Goal: Task Accomplishment & Management: Manage account settings

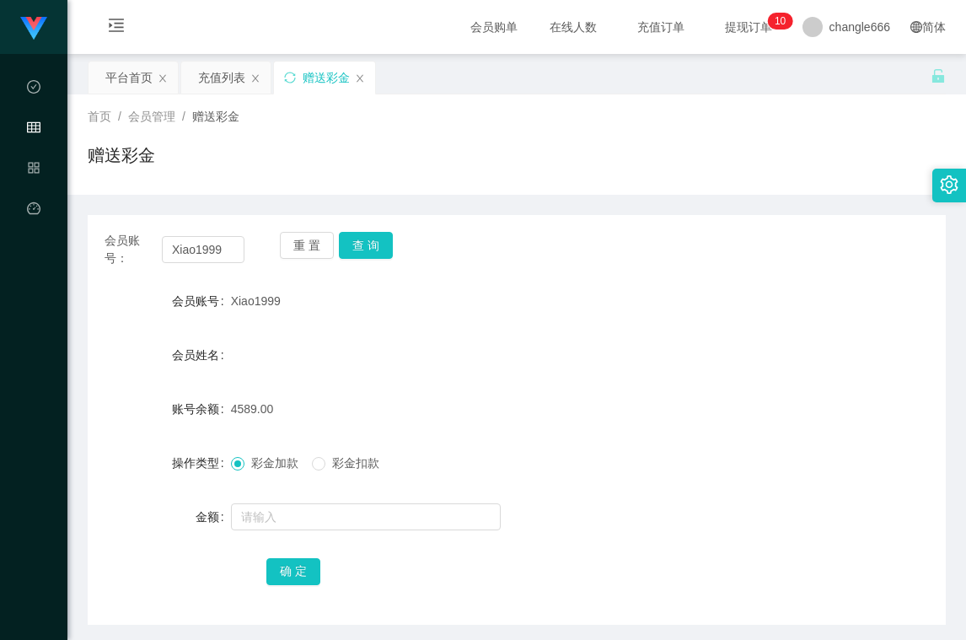
click at [597, 306] on div "会员账号： Xiao1999 重 置 查 询 会员账号 Xiao1999 会员姓名 账号余额 4589.00 操作类型 彩金加款 彩金扣款 金额 确 定" at bounding box center [517, 420] width 858 height 410
drag, startPoint x: 388, startPoint y: 511, endPoint x: 378, endPoint y: 526, distance: 17.5
click at [388, 511] on input "text" at bounding box center [366, 516] width 270 height 27
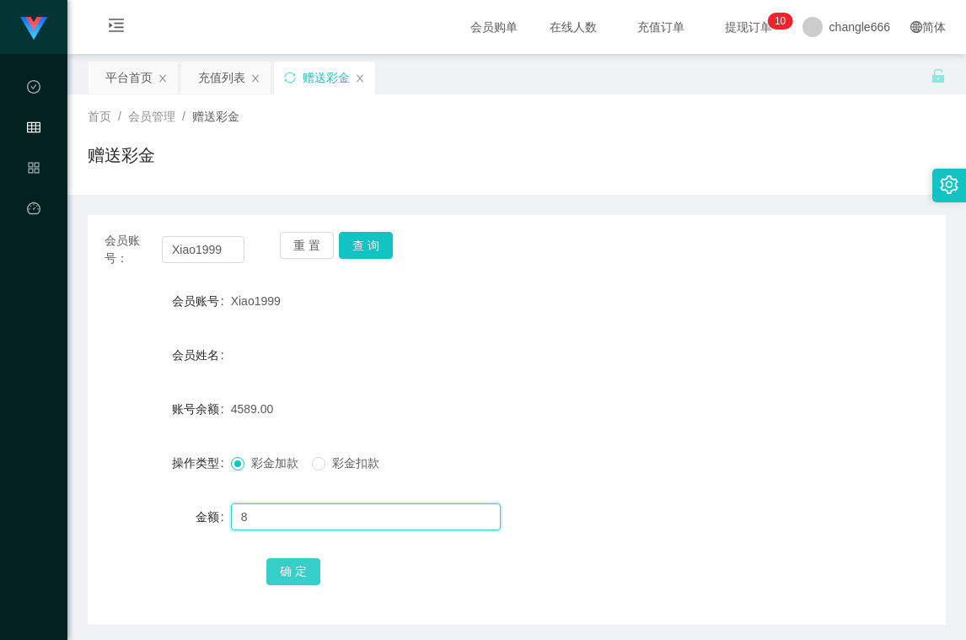
type input "8"
click at [304, 567] on button "确 定" at bounding box center [293, 571] width 54 height 27
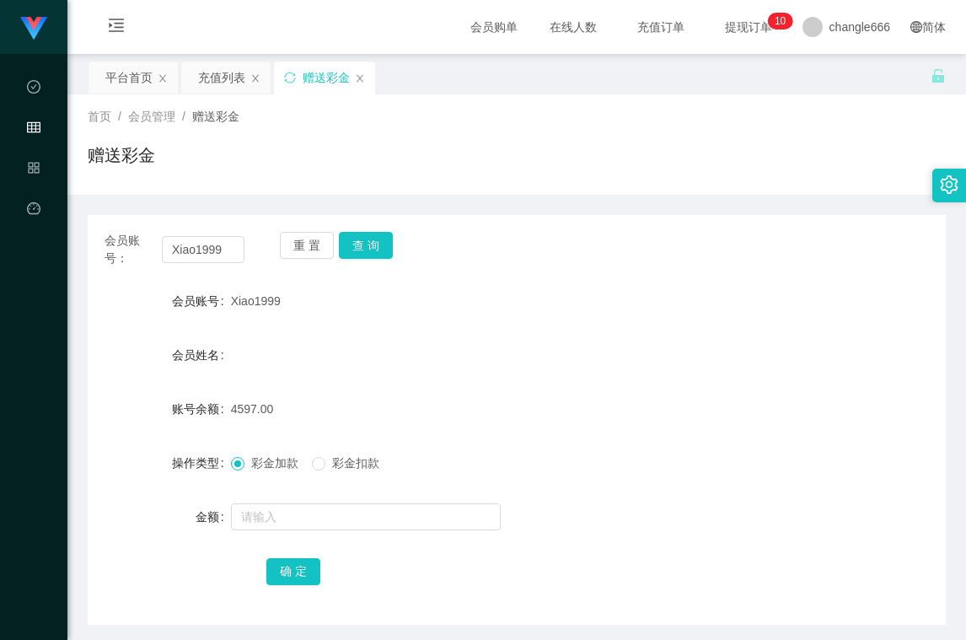
click at [326, 531] on div at bounding box center [481, 517] width 501 height 34
click at [324, 526] on input "text" at bounding box center [366, 516] width 270 height 27
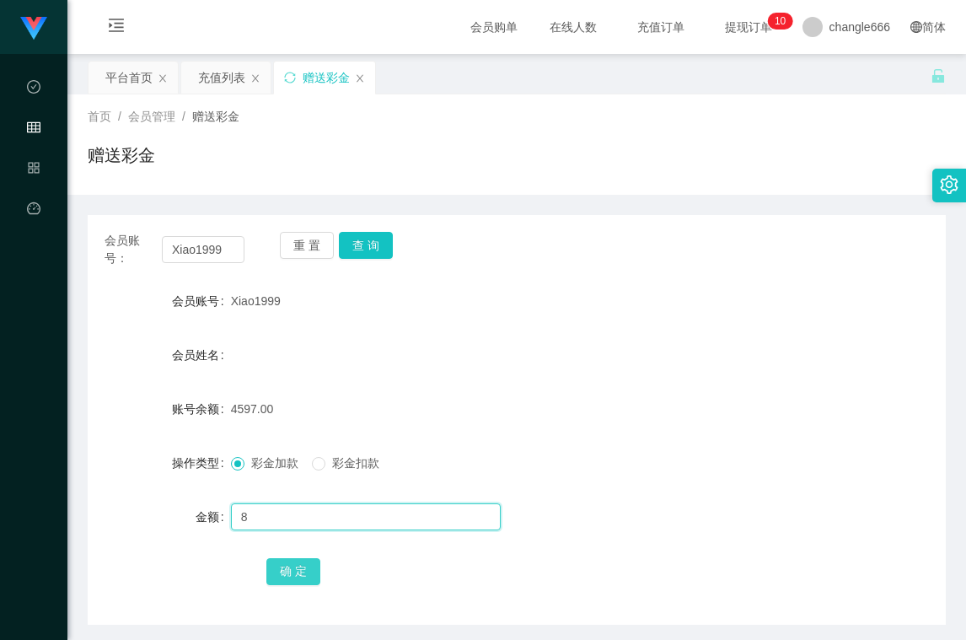
type input "8"
click at [298, 571] on button "确 定" at bounding box center [293, 571] width 54 height 27
click at [301, 511] on input "text" at bounding box center [366, 516] width 270 height 27
type input "8"
click at [288, 569] on button "确 定" at bounding box center [293, 571] width 54 height 27
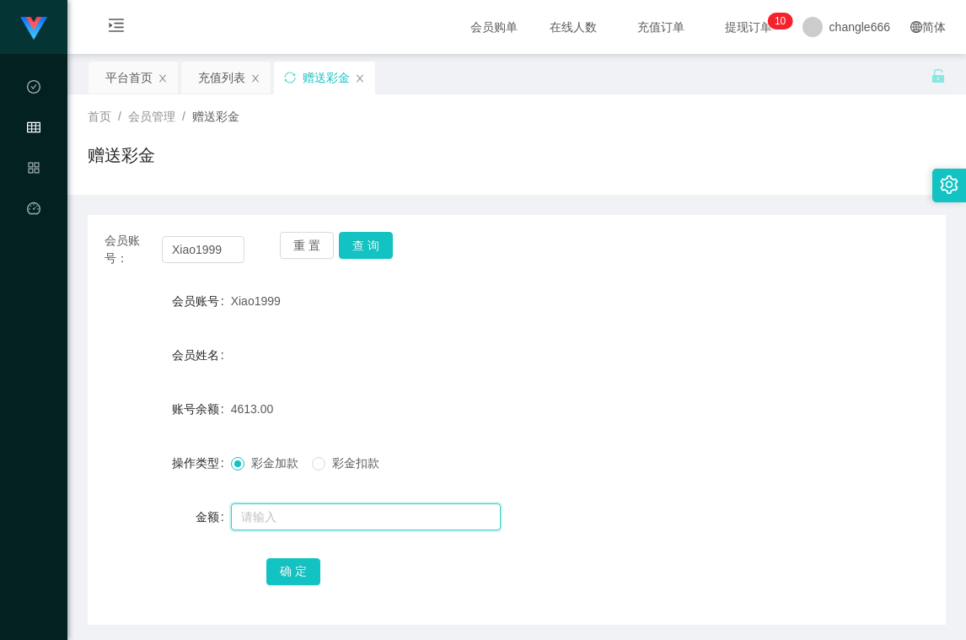
click at [299, 514] on input "text" at bounding box center [366, 516] width 270 height 27
type input "8"
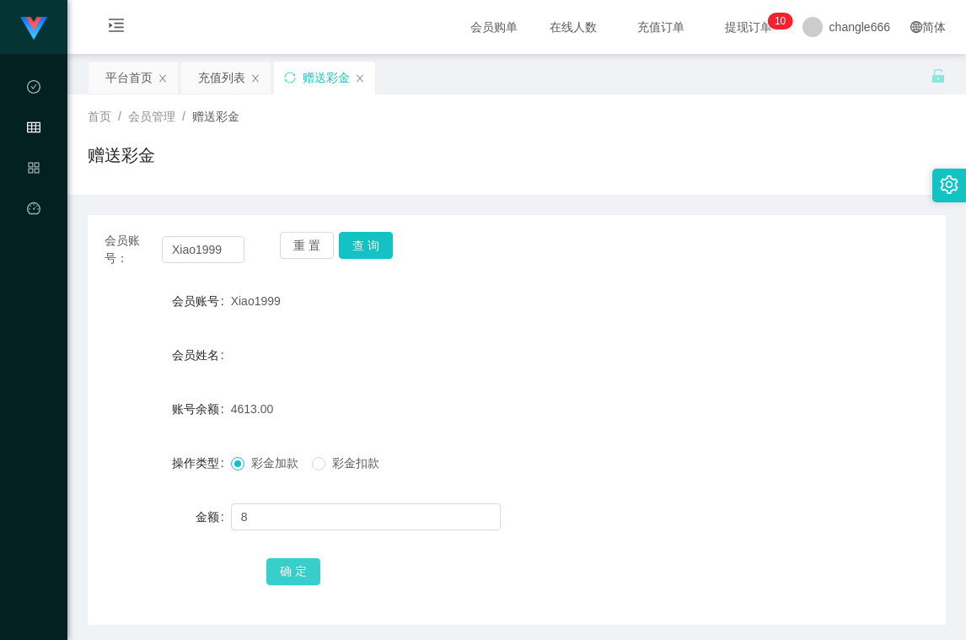
drag, startPoint x: 293, startPoint y: 572, endPoint x: 304, endPoint y: 569, distance: 11.5
click at [293, 572] on button "确 定" at bounding box center [293, 571] width 54 height 27
click at [352, 245] on button "查 询" at bounding box center [366, 245] width 54 height 27
click at [365, 250] on button "查 询" at bounding box center [366, 245] width 54 height 27
click at [378, 255] on button "查 询" at bounding box center [366, 245] width 54 height 27
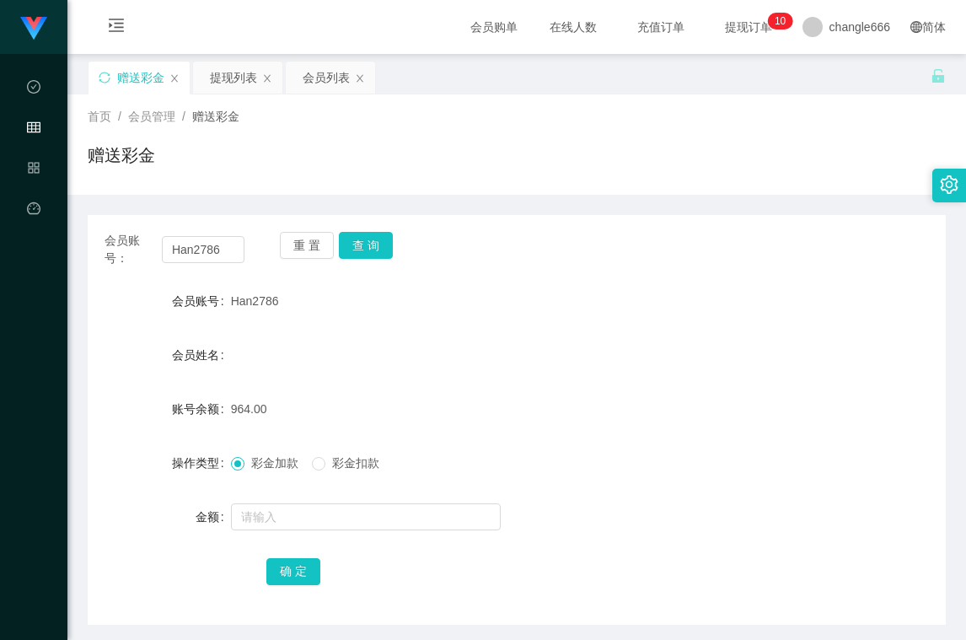
click at [410, 367] on form "会员账号 Han2786 会员姓名 账号余额 964.00 操作类型 彩金加款 彩金扣款 金额 确 定" at bounding box center [517, 435] width 858 height 303
click at [230, 87] on div "提现列表" at bounding box center [233, 78] width 47 height 32
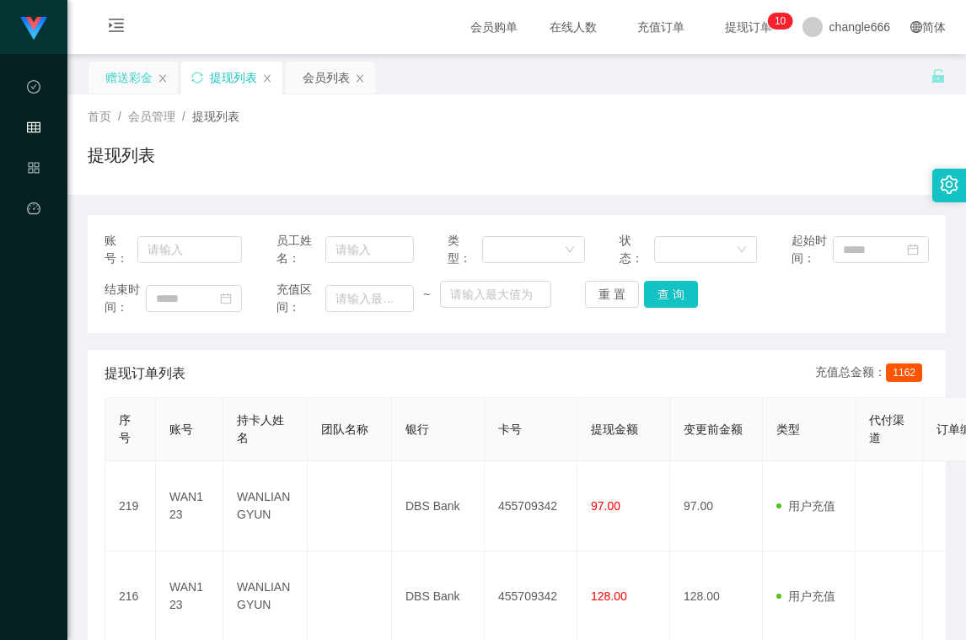
click at [129, 77] on div "赠送彩金" at bounding box center [128, 78] width 47 height 32
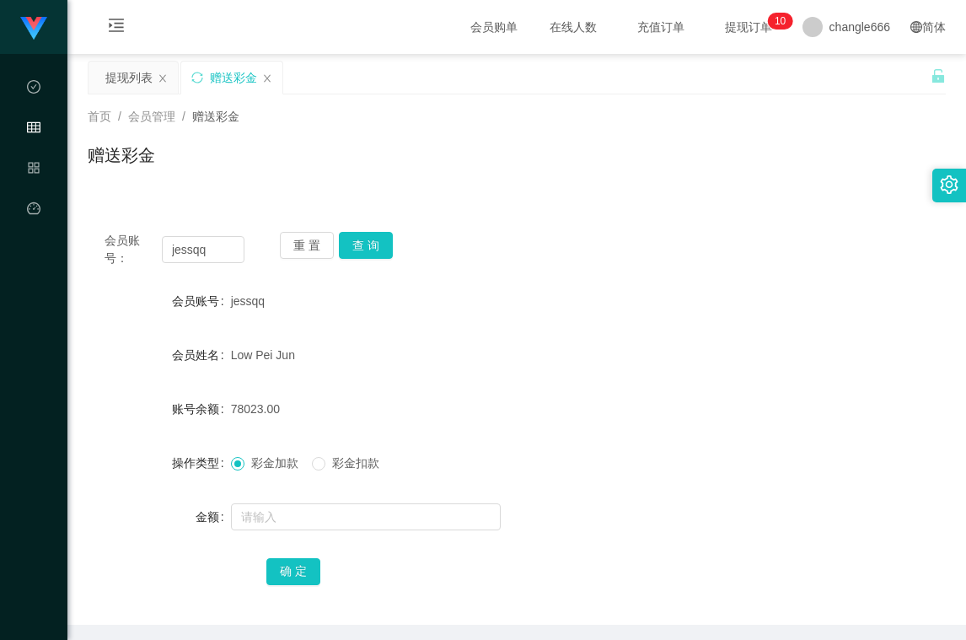
click at [370, 240] on button "查 询" at bounding box center [366, 245] width 54 height 27
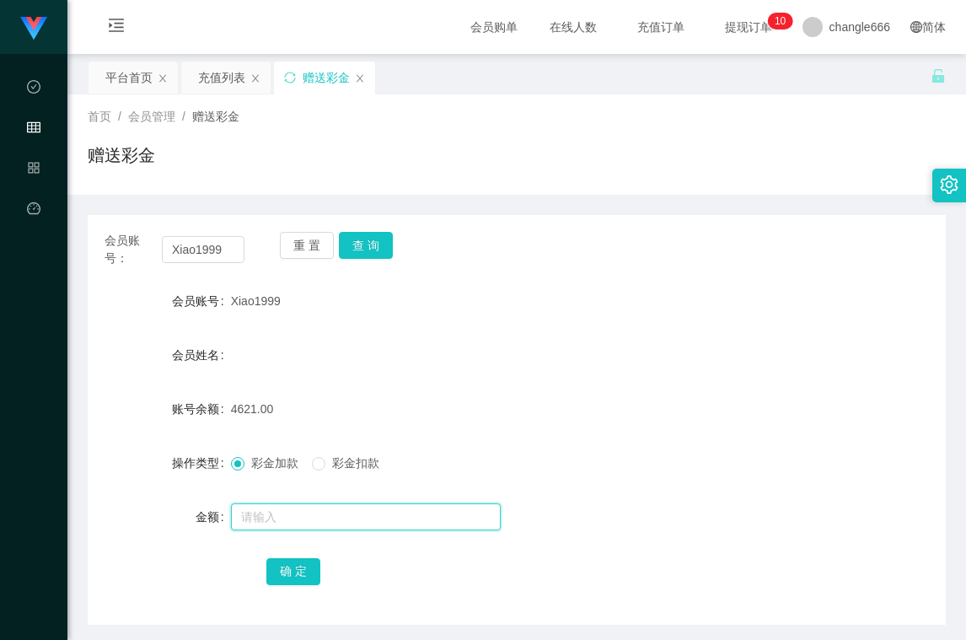
drag, startPoint x: 261, startPoint y: 511, endPoint x: 281, endPoint y: 536, distance: 32.4
click at [261, 511] on input "text" at bounding box center [366, 516] width 270 height 27
type input "8"
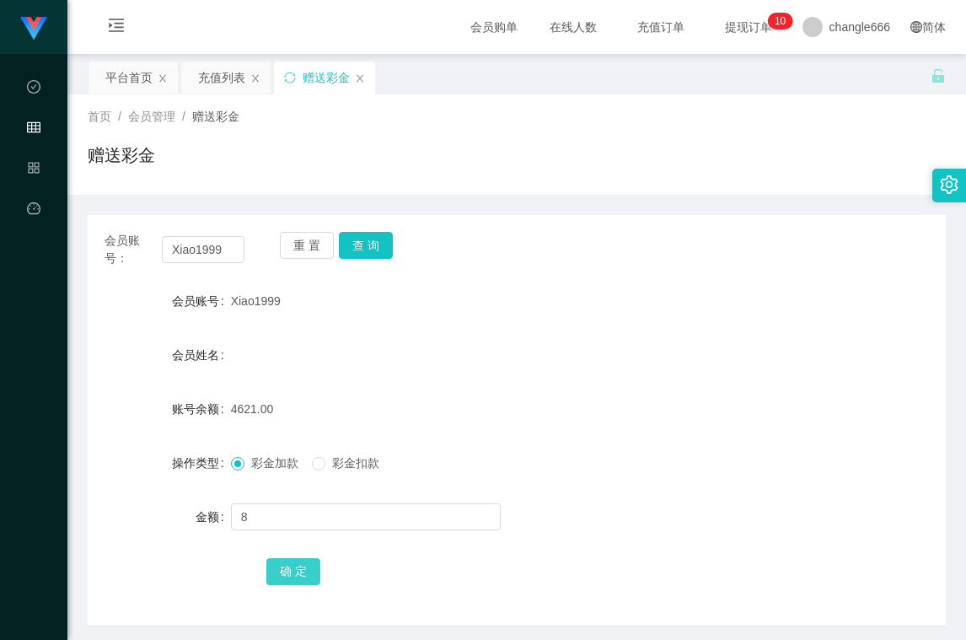
click at [297, 574] on button "确 定" at bounding box center [293, 571] width 54 height 27
click at [592, 395] on div "4629.00" at bounding box center [481, 409] width 501 height 34
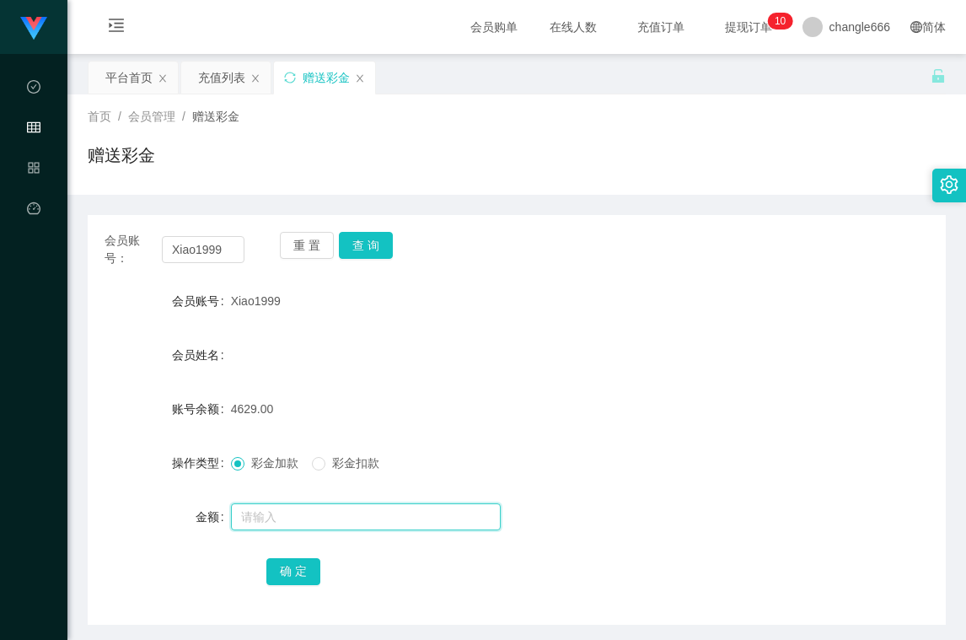
click at [422, 521] on input "text" at bounding box center [366, 516] width 270 height 27
type input "3000"
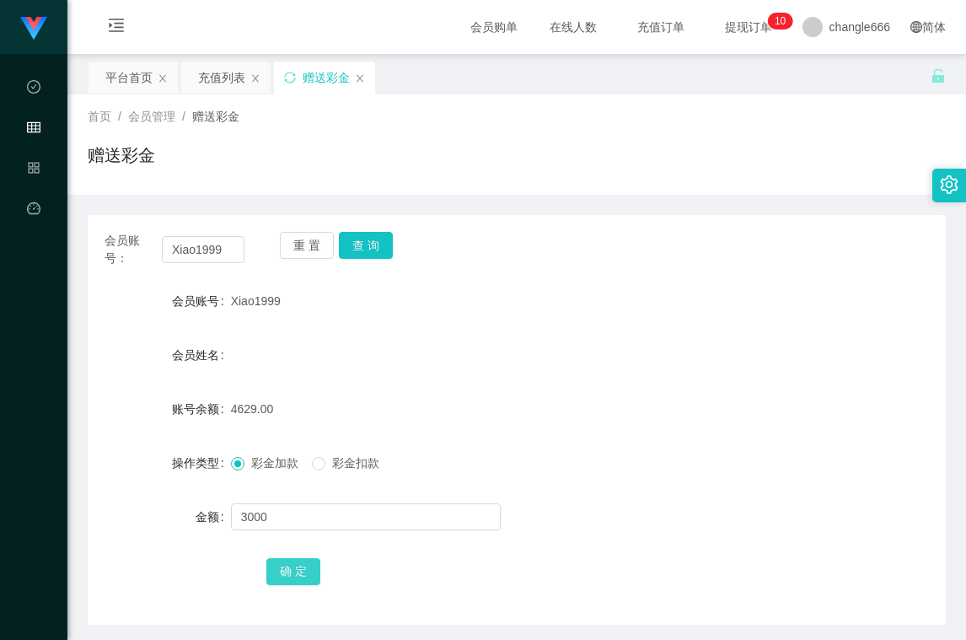
click at [301, 575] on button "确 定" at bounding box center [293, 571] width 54 height 27
click at [513, 380] on form "会员账号 Xiao1999 会员姓名 账号余额 7629.00 操作类型 彩金加款 彩金扣款 金额 确 定" at bounding box center [517, 435] width 858 height 303
click at [645, 311] on div "Xiao1999" at bounding box center [481, 301] width 501 height 34
click at [225, 68] on div "充值列表" at bounding box center [221, 78] width 47 height 32
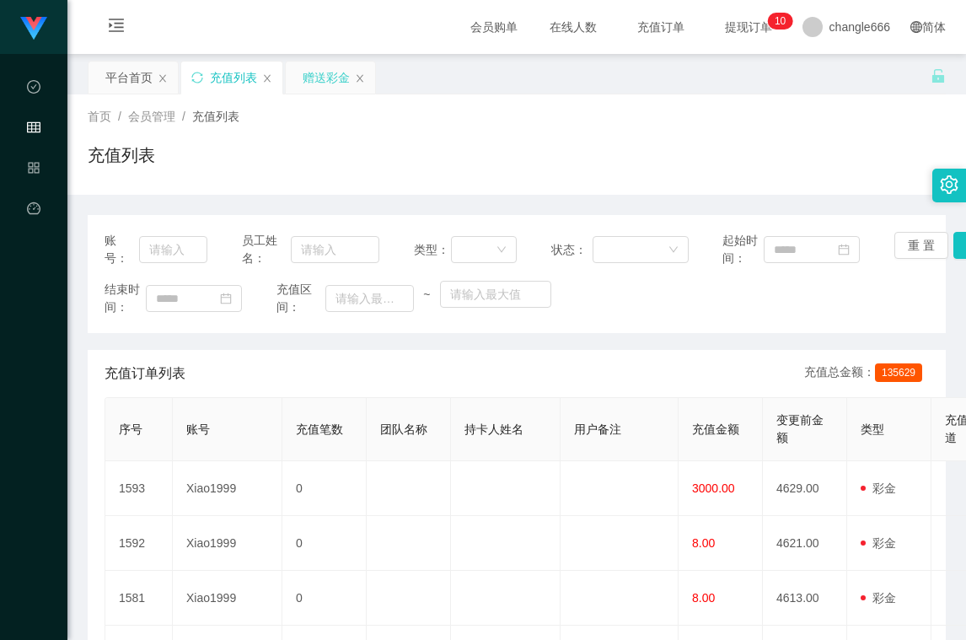
click at [345, 86] on div "赠送彩金" at bounding box center [326, 78] width 47 height 32
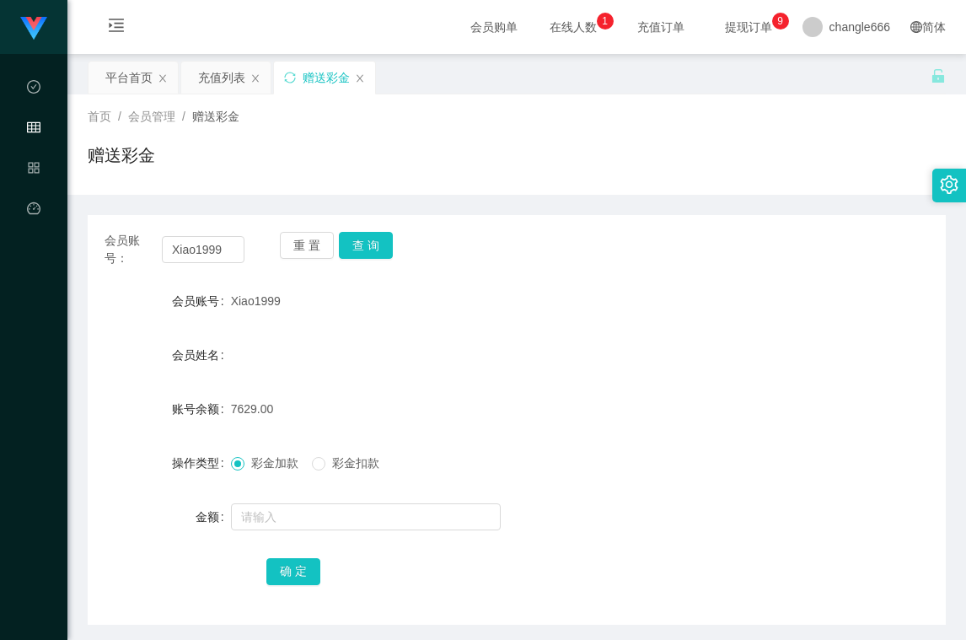
click at [484, 321] on form "会员账号 Xiao1999 会员姓名 账号余额 7629.00 操作类型 彩金加款 彩金扣款 金额 确 定" at bounding box center [517, 435] width 858 height 303
click at [364, 248] on button "查 询" at bounding box center [366, 245] width 54 height 27
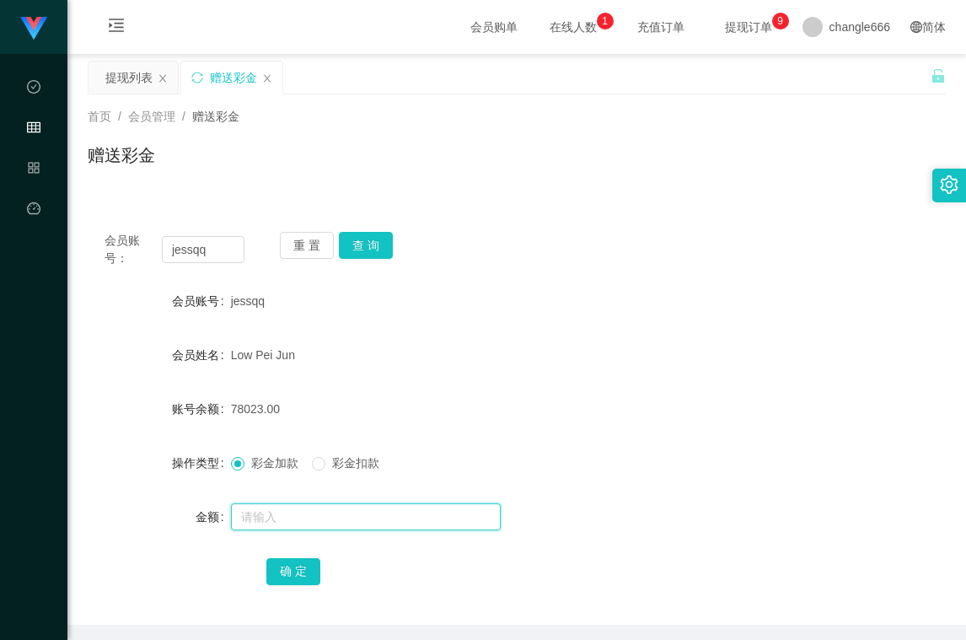
drag, startPoint x: 0, startPoint y: 0, endPoint x: 271, endPoint y: 504, distance: 572.3
click at [271, 504] on input "text" at bounding box center [366, 516] width 270 height 27
click at [426, 169] on div "赠送彩金" at bounding box center [517, 161] width 858 height 39
